Goal: Check status: Check status

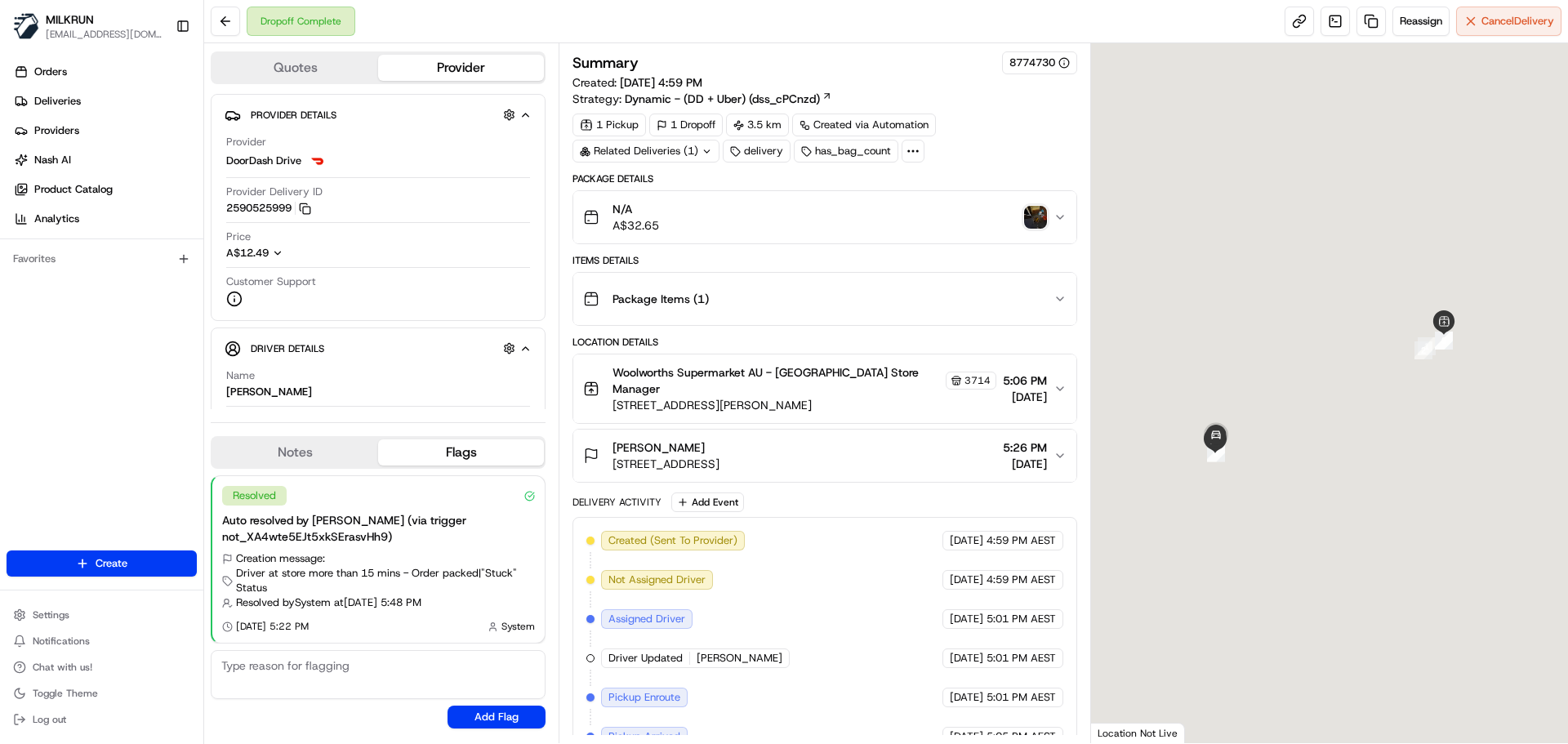
click at [677, 152] on div "Related Deliveries (1)" at bounding box center [646, 150] width 147 height 23
